Goal: Task Accomplishment & Management: Use online tool/utility

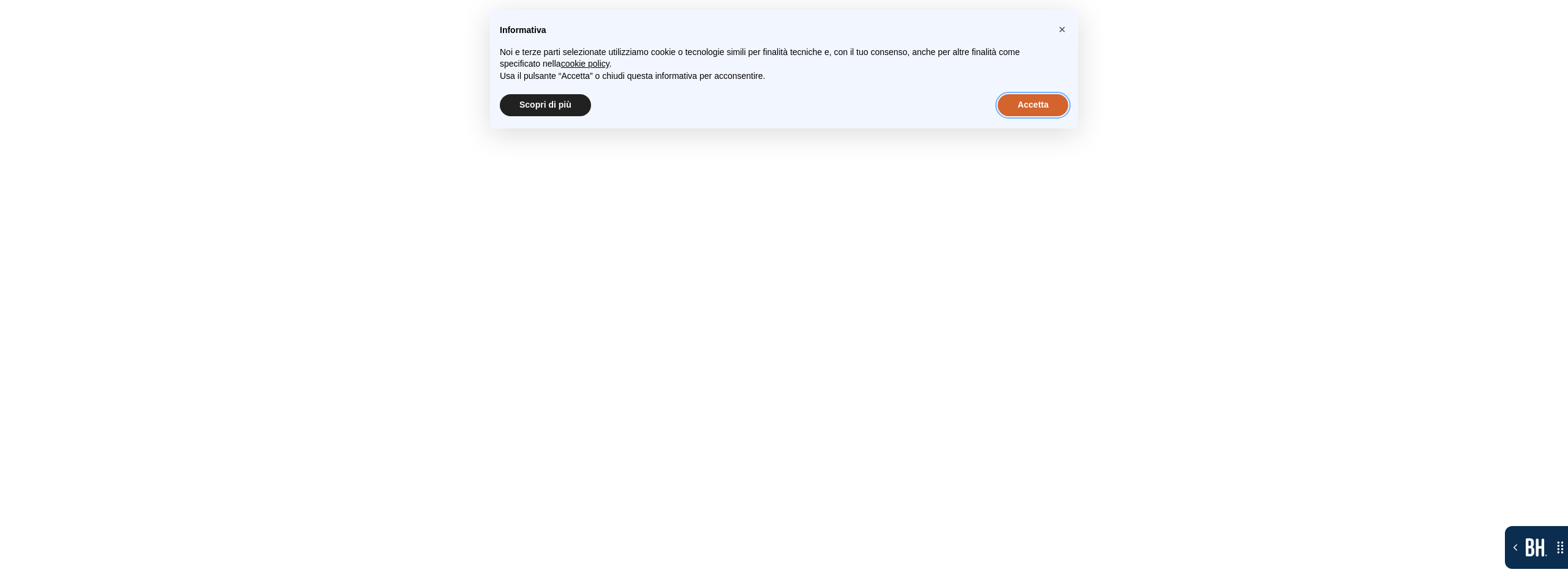
click at [1007, 110] on button "Accetta" at bounding box center [1033, 105] width 70 height 22
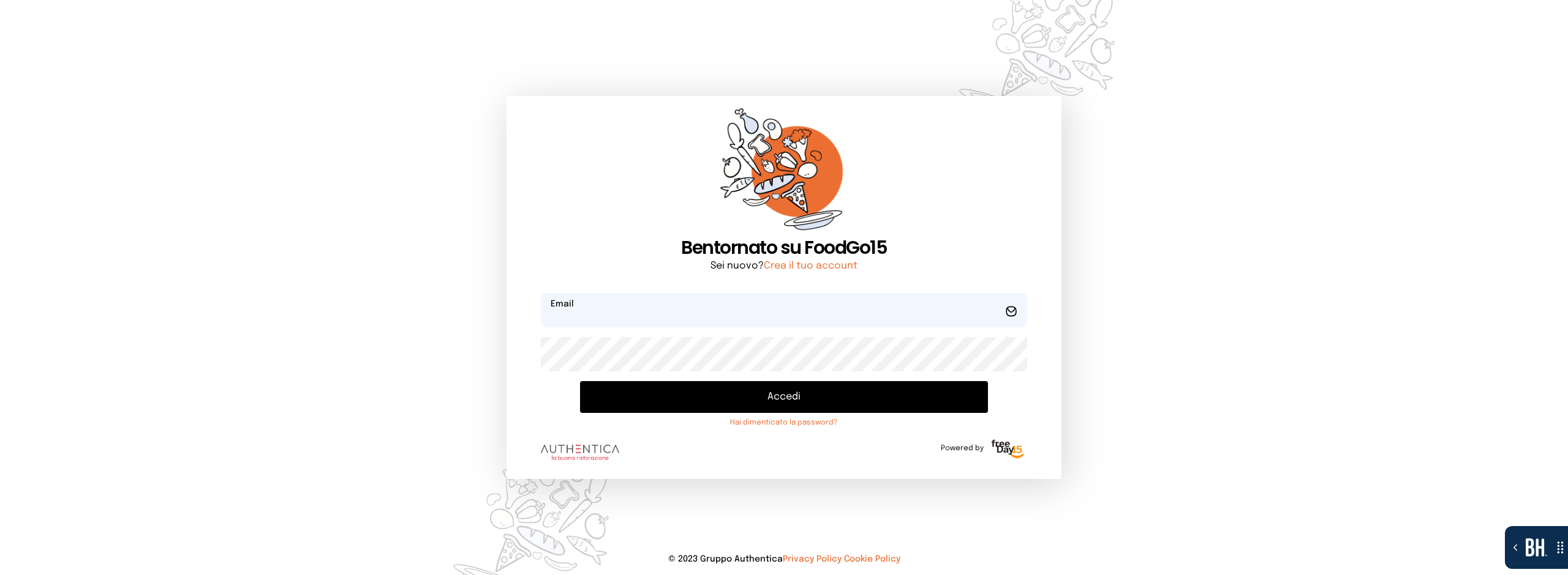
click at [704, 303] on input "email" at bounding box center [784, 310] width 487 height 34
type input "**********"
click at [769, 398] on button "Accedi" at bounding box center [784, 397] width 409 height 32
